Goal: Information Seeking & Learning: Learn about a topic

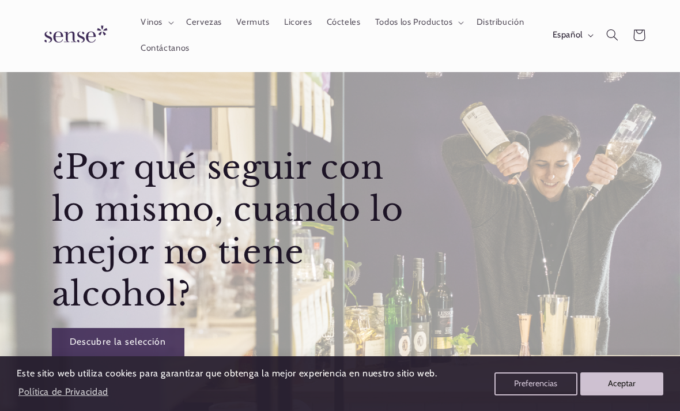
scroll to position [26, 0]
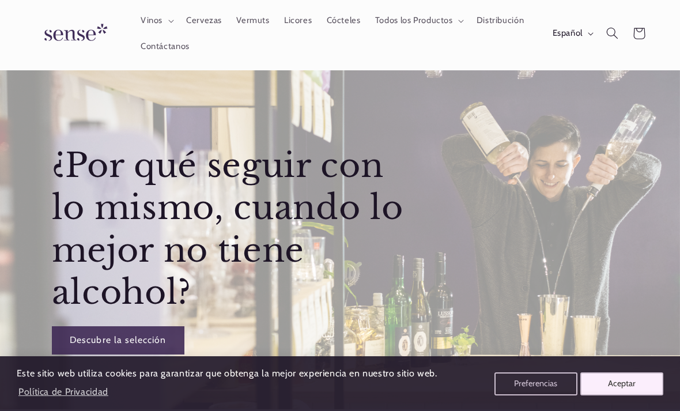
click at [624, 373] on button "Aceptar" at bounding box center [621, 383] width 83 height 23
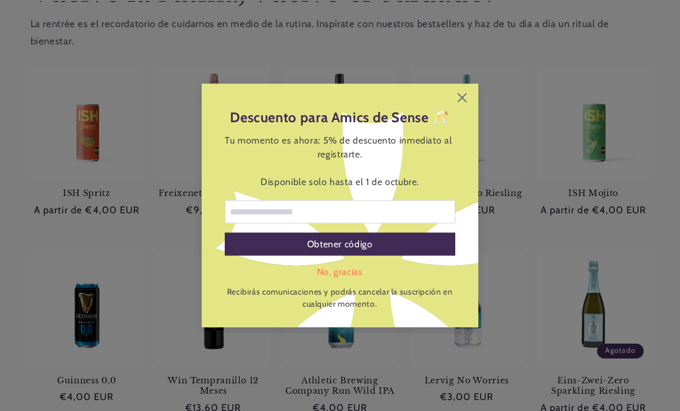
scroll to position [479, 0]
click at [465, 103] on icon at bounding box center [461, 97] width 9 height 9
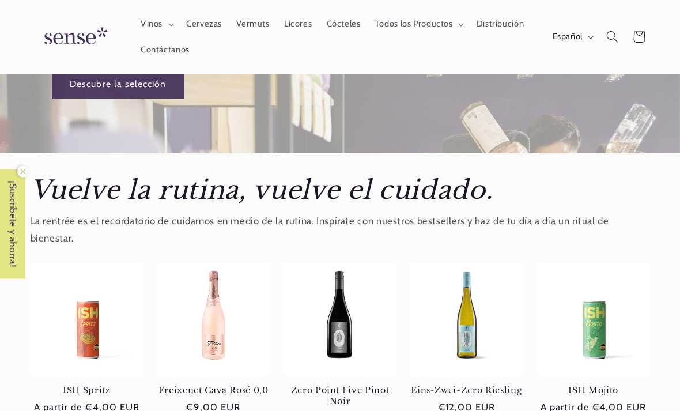
scroll to position [0, 0]
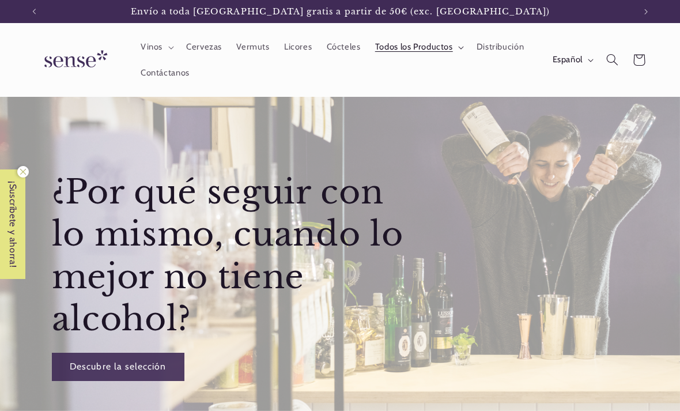
click at [442, 48] on span "Todos los Productos" at bounding box center [414, 46] width 78 height 11
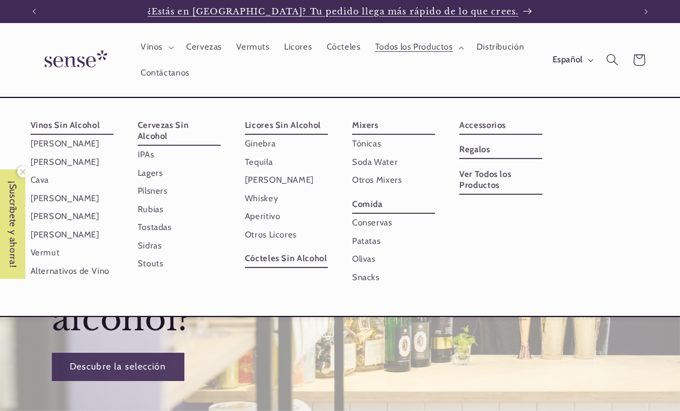
click at [484, 10] on span "¿Estás en [GEOGRAPHIC_DATA]? Tu pedido llega más rápido de lo que crees." at bounding box center [332, 11] width 371 height 10
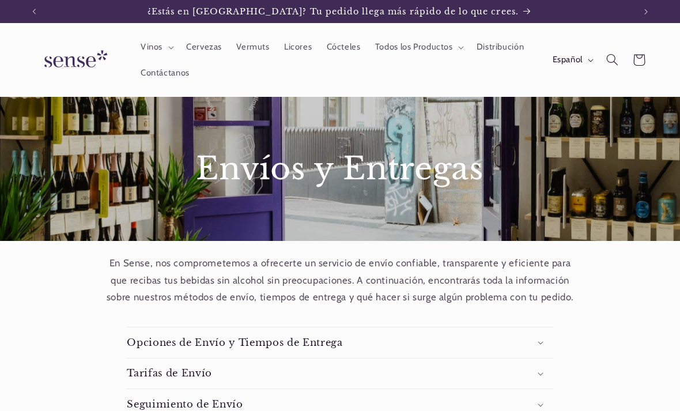
scroll to position [135, 0]
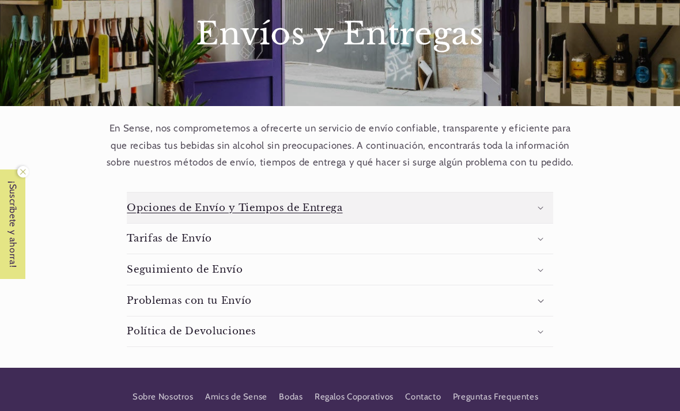
click at [545, 201] on summary "Opciones de Envío y Tiempos de Entrega" at bounding box center [340, 207] width 426 height 31
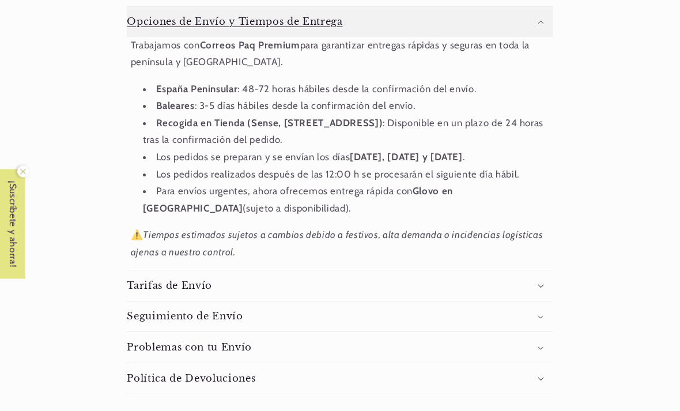
scroll to position [321, 0]
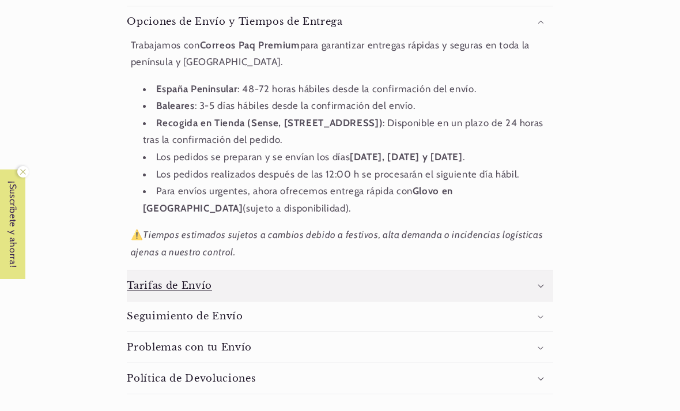
click at [545, 276] on summary "Tarifas de Envío" at bounding box center [340, 285] width 426 height 31
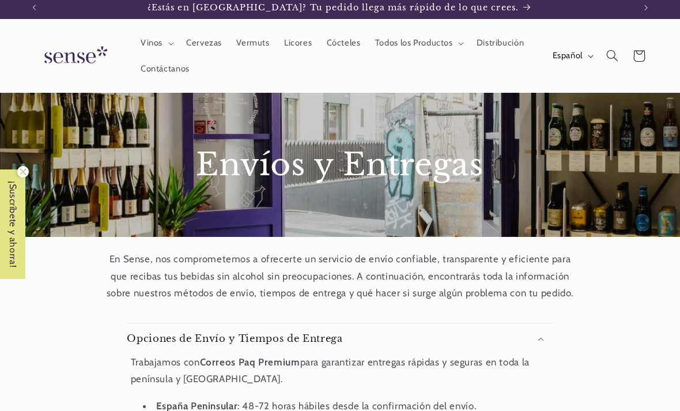
scroll to position [2, 0]
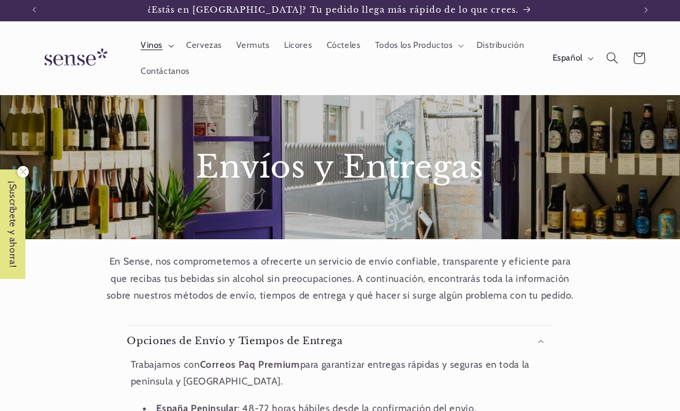
click at [163, 47] on summary "Vinos" at bounding box center [155, 45] width 45 height 25
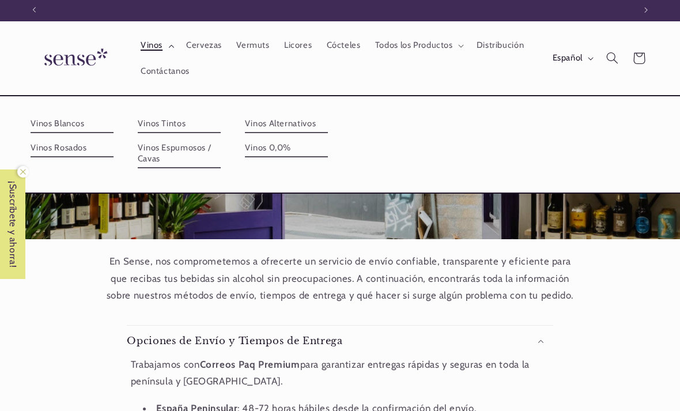
scroll to position [0, 600]
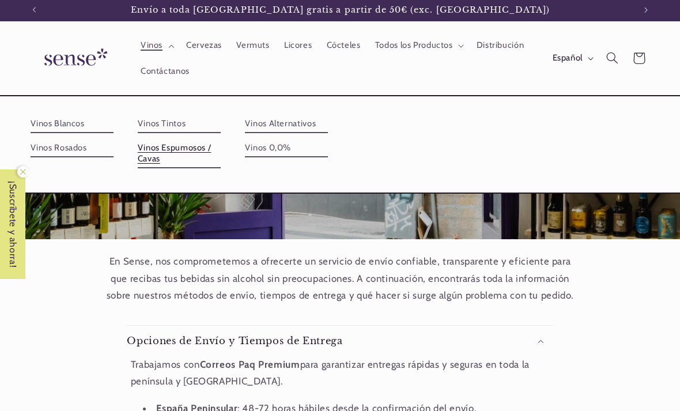
click at [221, 139] on link "Vinos Espumosos / Cavas" at bounding box center [179, 153] width 83 height 29
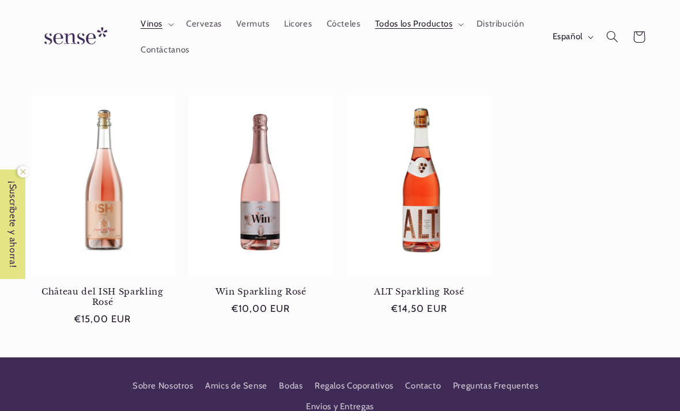
scroll to position [377, 0]
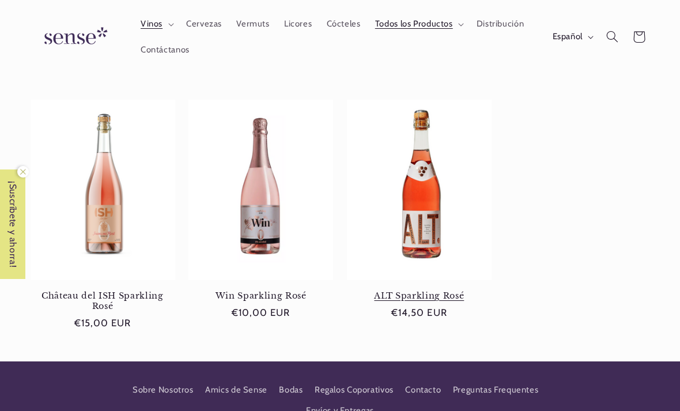
click at [433, 290] on link "ALT Sparkling Rosé" at bounding box center [419, 295] width 145 height 10
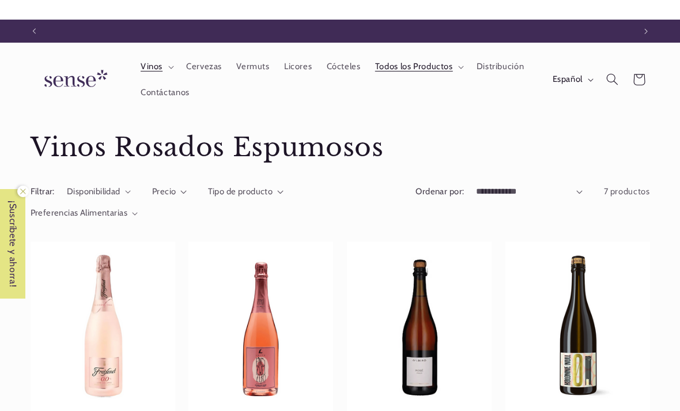
scroll to position [0, 0]
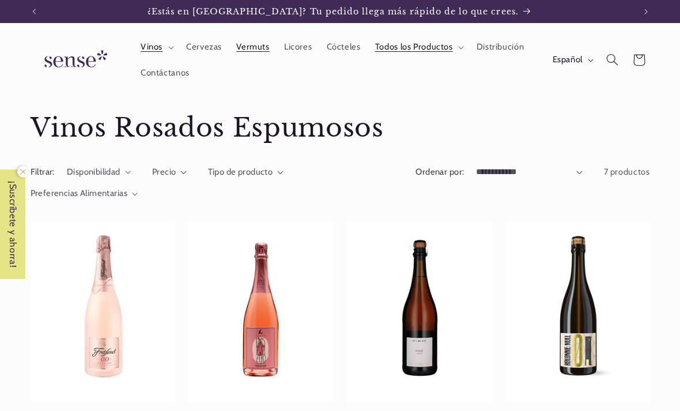
click at [257, 50] on span "Vermuts" at bounding box center [252, 46] width 33 height 11
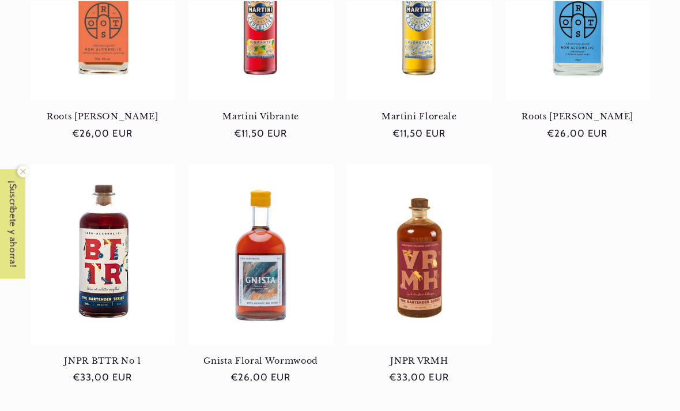
scroll to position [302, 0]
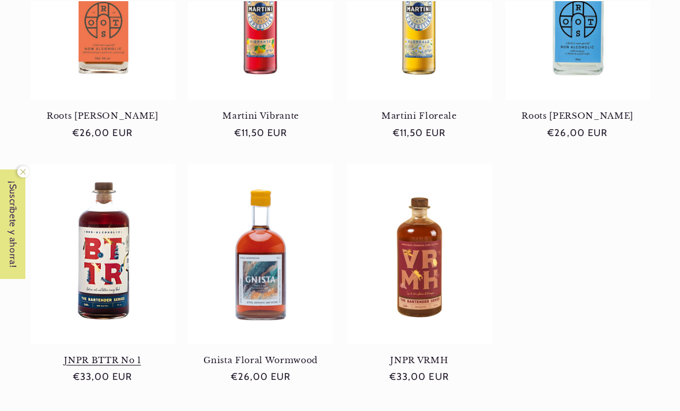
click at [101, 355] on link "JNPR BTTR No 1" at bounding box center [103, 360] width 145 height 10
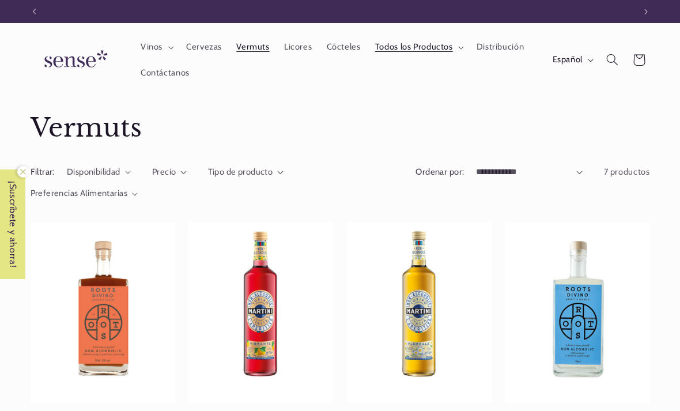
scroll to position [0, 0]
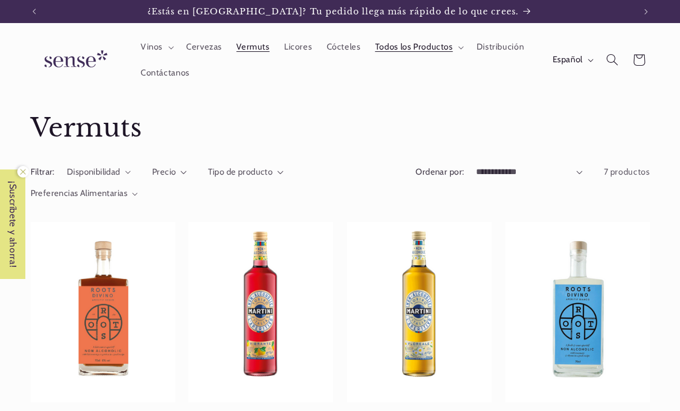
click at [73, 69] on img at bounding box center [74, 59] width 86 height 33
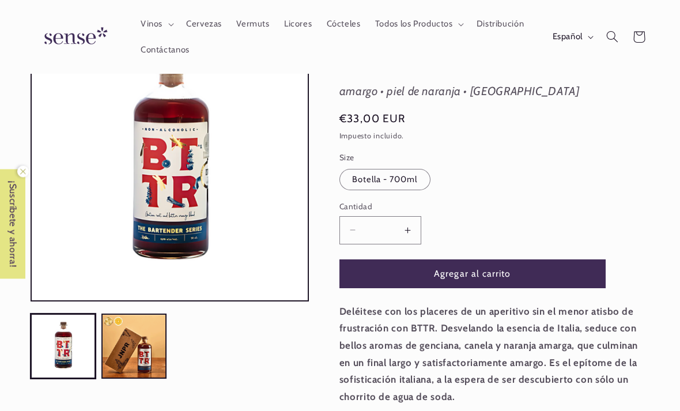
scroll to position [79, 0]
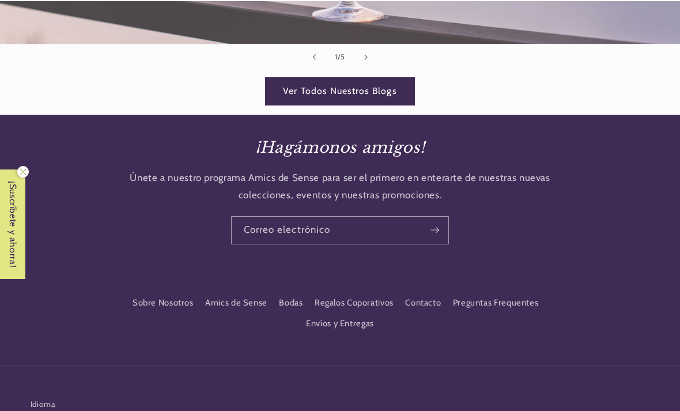
scroll to position [1649, 0]
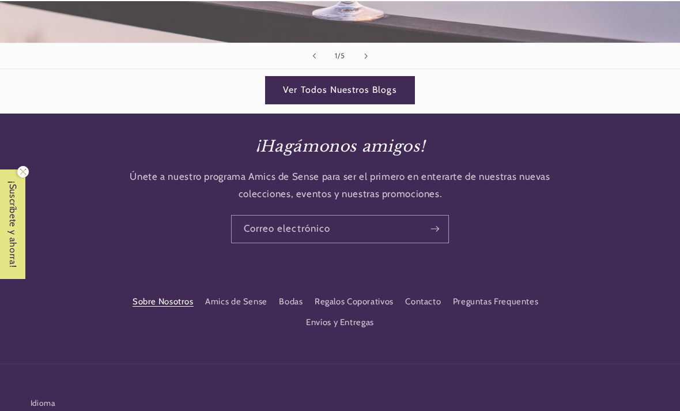
click at [172, 294] on link "Sobre Nosotros" at bounding box center [162, 303] width 61 height 18
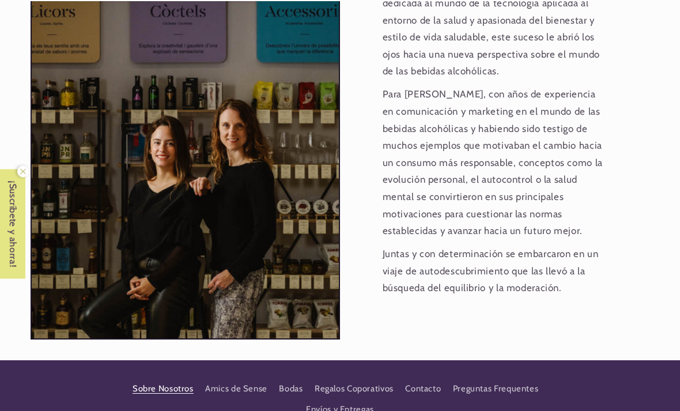
scroll to position [1181, 0]
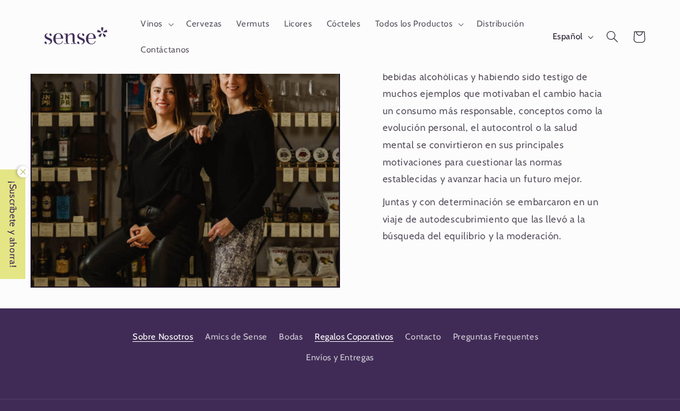
click at [359, 327] on link "Regalos Coporativos" at bounding box center [353, 337] width 79 height 21
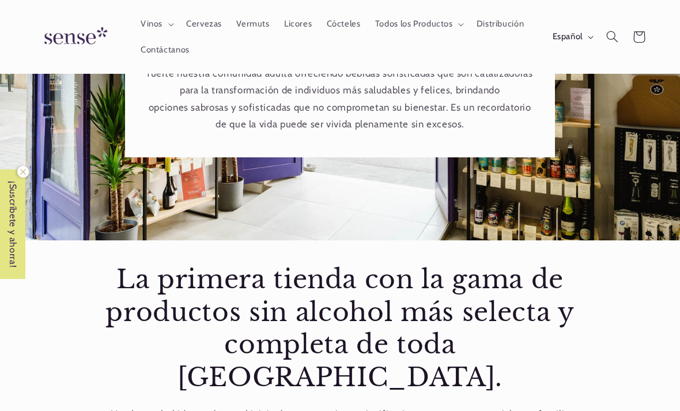
scroll to position [194, 0]
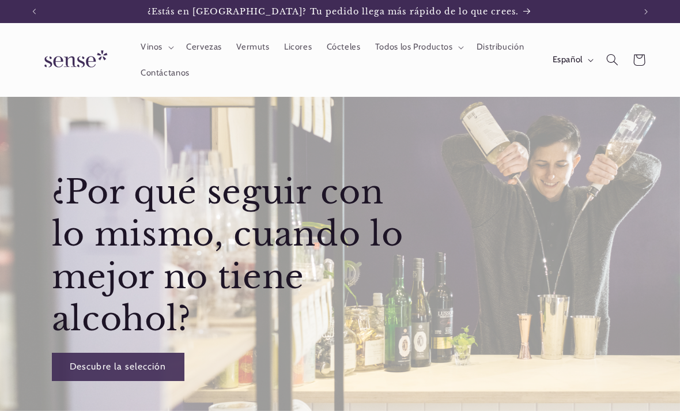
scroll to position [1686, 0]
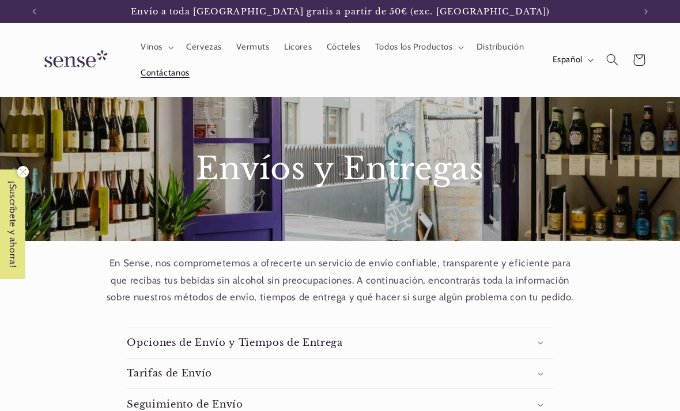
click at [174, 73] on span "Contáctanos" at bounding box center [165, 72] width 49 height 11
